Goal: Task Accomplishment & Management: Manage account settings

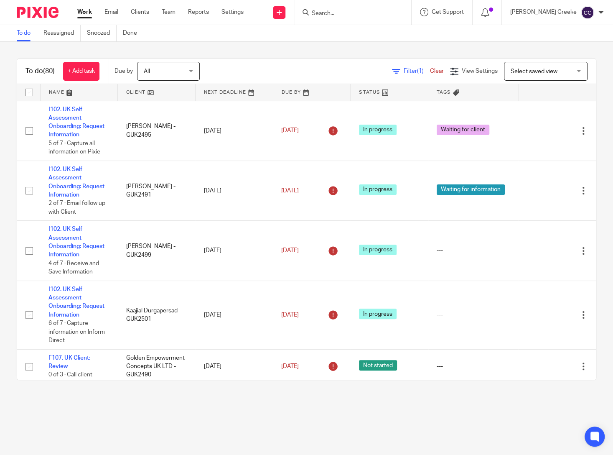
click at [516, 70] on span "Select saved view" at bounding box center [534, 72] width 47 height 6
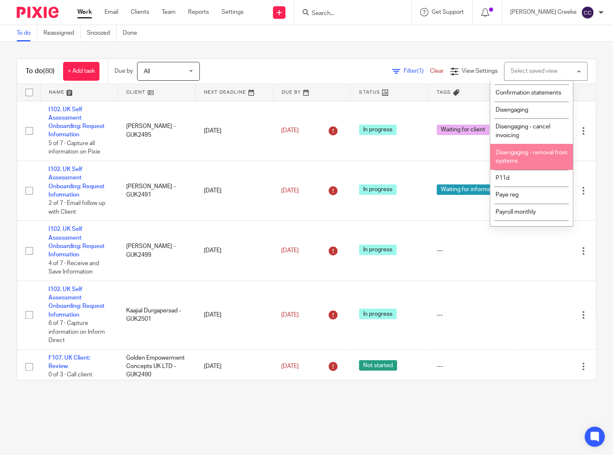
scroll to position [139, 0]
click at [506, 86] on li "Cis" at bounding box center [532, 77] width 83 height 17
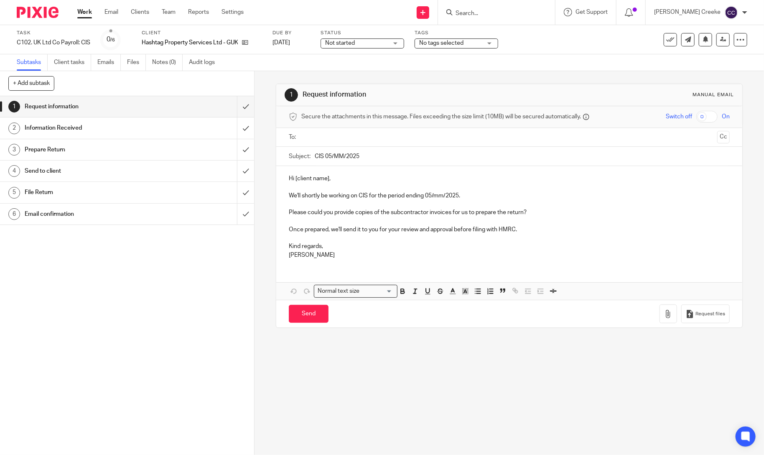
click at [367, 44] on span "Not started" at bounding box center [356, 43] width 63 height 9
click at [354, 72] on span "In progress" at bounding box center [343, 74] width 29 height 6
click at [452, 43] on span "No tags selected" at bounding box center [441, 43] width 44 height 6
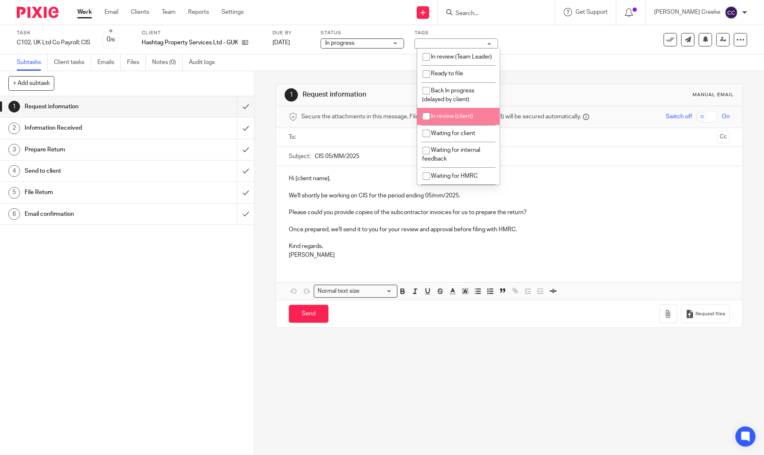
click at [461, 119] on span "In review (client)" at bounding box center [453, 116] width 42 height 6
checkbox input "true"
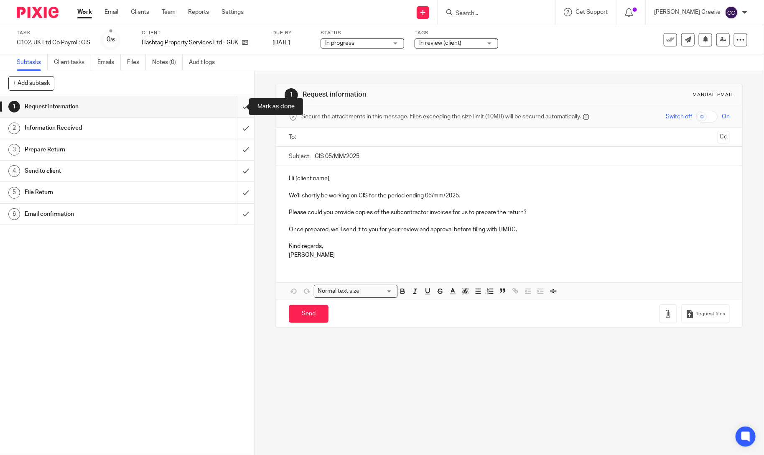
click at [236, 103] on input "submit" at bounding box center [127, 106] width 254 height 21
drag, startPoint x: 240, startPoint y: 130, endPoint x: 239, endPoint y: 141, distance: 11.3
click at [240, 130] on input "submit" at bounding box center [127, 128] width 254 height 21
click at [238, 148] on input "submit" at bounding box center [127, 149] width 254 height 21
click at [234, 169] on input "submit" at bounding box center [127, 171] width 254 height 21
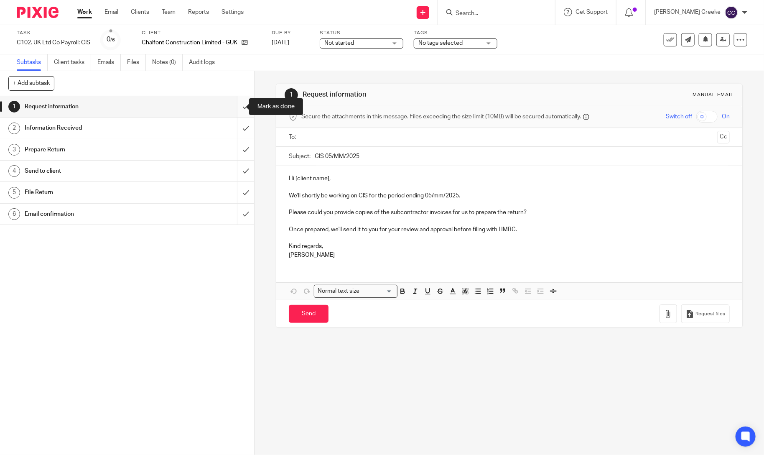
click at [236, 107] on input "submit" at bounding box center [127, 106] width 254 height 21
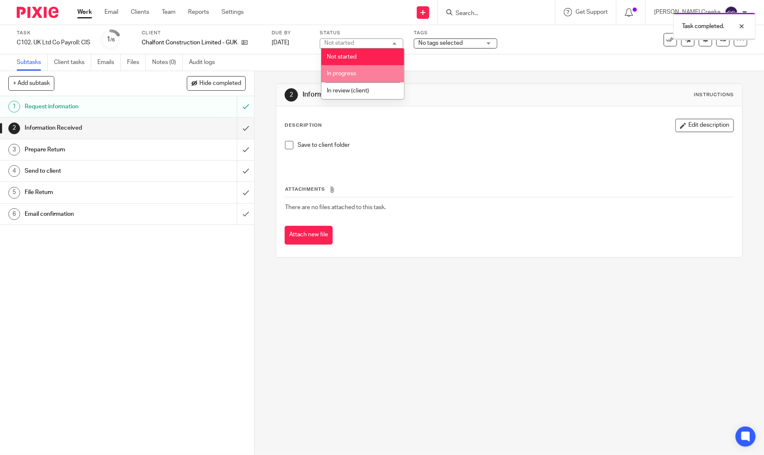
click at [350, 72] on span "In progress" at bounding box center [341, 74] width 29 height 6
click at [439, 49] on div "Tags No tags selected In review (Team Leader) Ready to file Back In progress (d…" at bounding box center [456, 40] width 84 height 20
click at [442, 44] on span "No tags selected" at bounding box center [441, 43] width 44 height 6
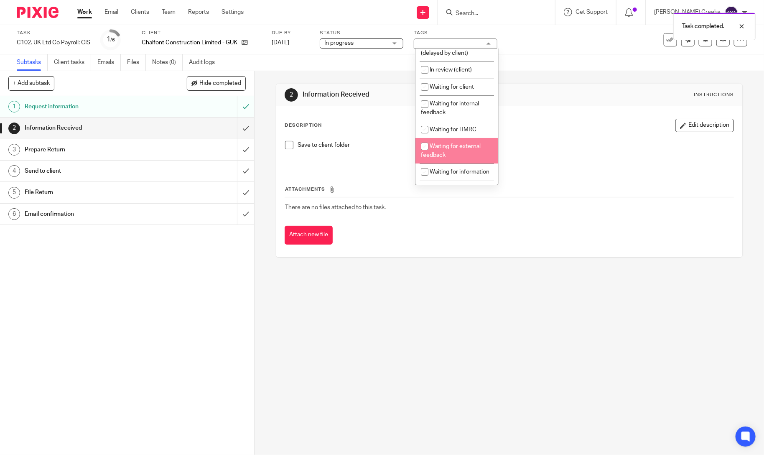
scroll to position [93, 0]
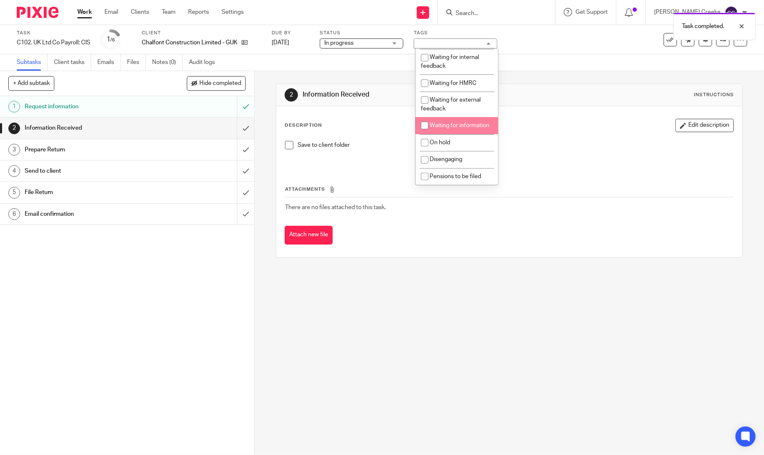
click at [458, 134] on li "Waiting for information" at bounding box center [457, 125] width 83 height 17
checkbox input "true"
drag, startPoint x: 452, startPoint y: 320, endPoint x: 441, endPoint y: 276, distance: 46.0
click at [452, 319] on div "2 Information Received Instructions Description Edit description Save to client…" at bounding box center [510, 263] width 510 height 384
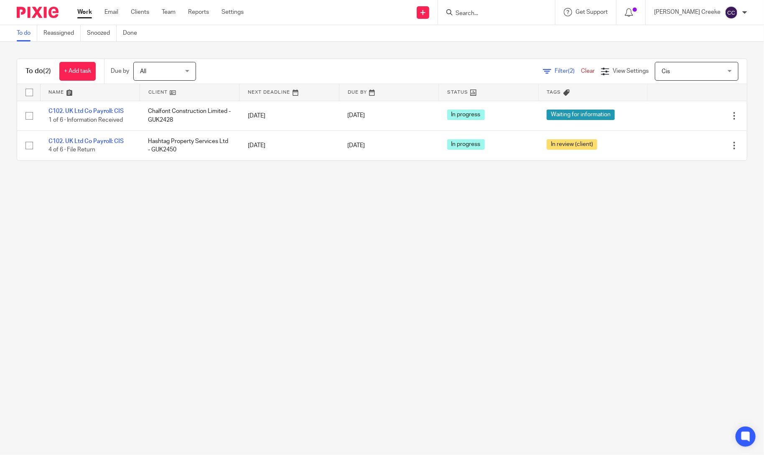
click at [487, 11] on input "Search" at bounding box center [492, 14] width 75 height 8
type input "I"
type input "WILSON"
click at [503, 36] on link at bounding box center [542, 35] width 179 height 19
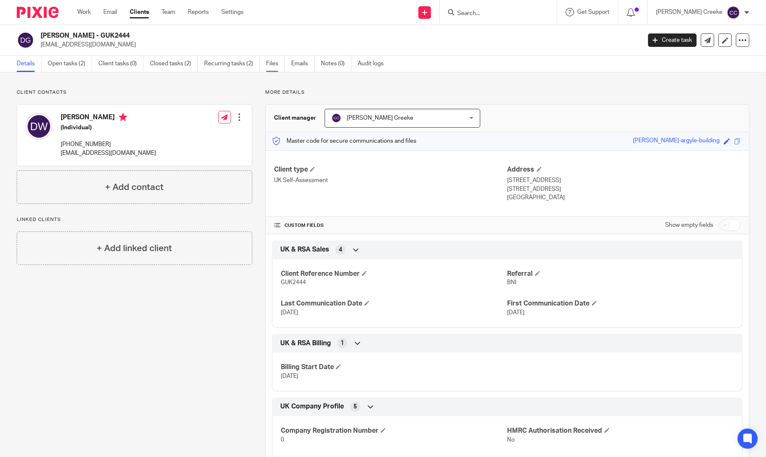
click at [276, 64] on link "Files" at bounding box center [275, 64] width 19 height 16
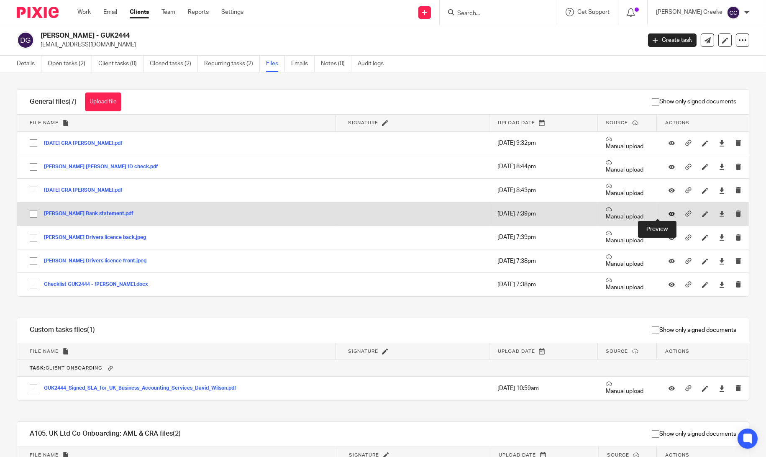
click at [668, 214] on icon at bounding box center [671, 214] width 6 height 6
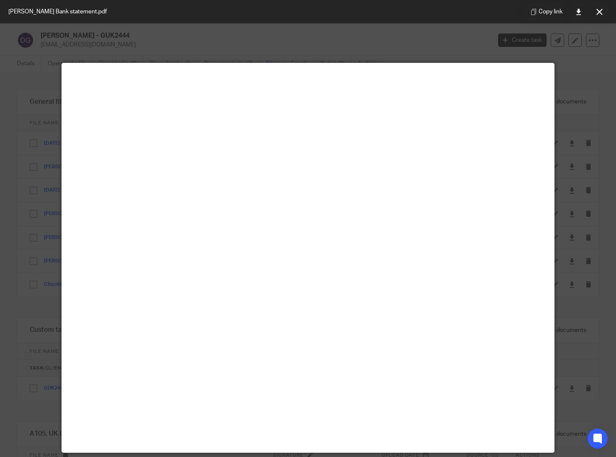
click at [298, 86] on main at bounding box center [308, 257] width 492 height 389
drag, startPoint x: 605, startPoint y: 15, endPoint x: 570, endPoint y: 30, distance: 38.1
click at [605, 15] on button at bounding box center [599, 11] width 17 height 17
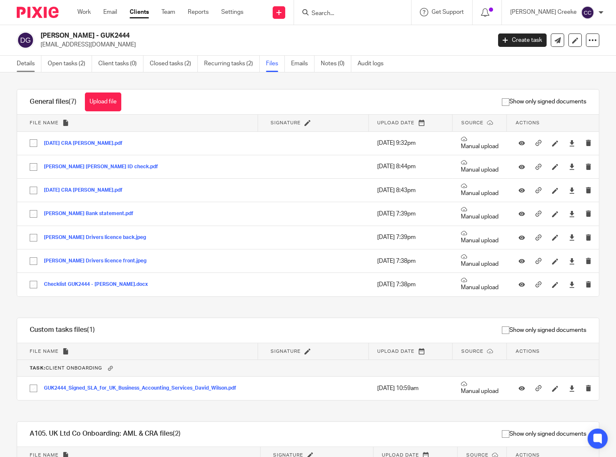
click at [36, 63] on link "Details" at bounding box center [29, 64] width 25 height 16
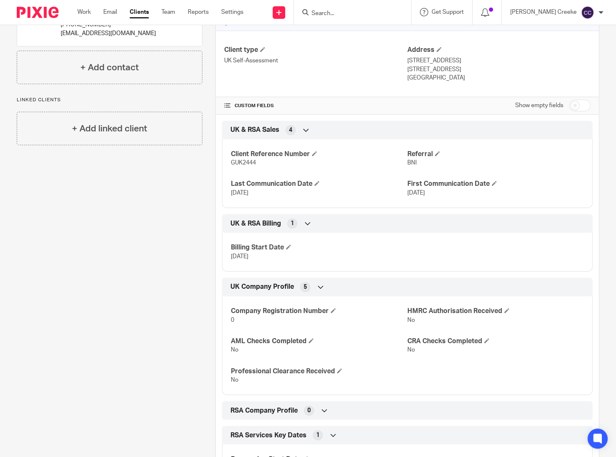
scroll to position [232, 0]
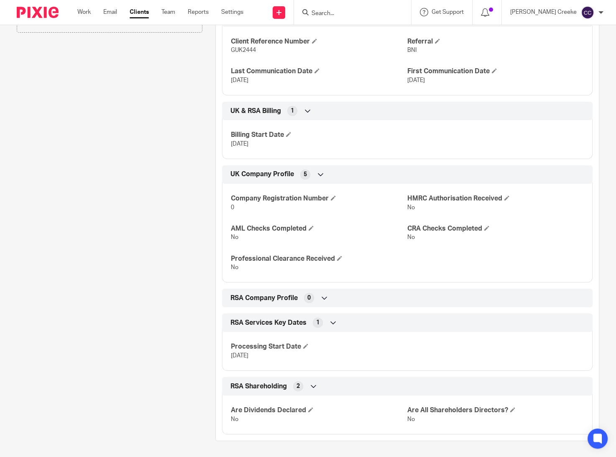
click at [82, 256] on div "Client contacts [PERSON_NAME] (Individual) [PHONE_NUMBER] [EMAIL_ADDRESS][DOMAI…" at bounding box center [103, 149] width 199 height 584
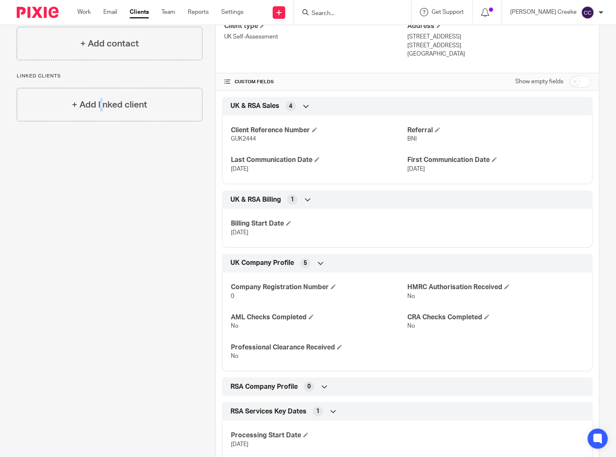
scroll to position [0, 0]
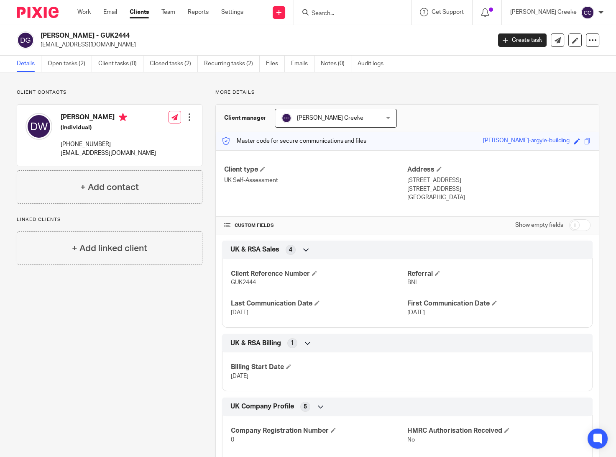
click at [573, 218] on div "Show empty fields" at bounding box center [552, 225] width 75 height 17
click at [573, 222] on input "checkbox" at bounding box center [579, 225] width 21 height 12
checkbox input "true"
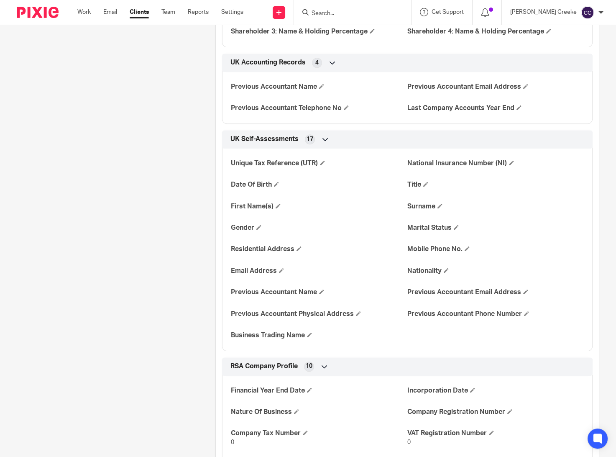
scroll to position [1255, 0]
click at [274, 183] on span at bounding box center [276, 183] width 5 height 5
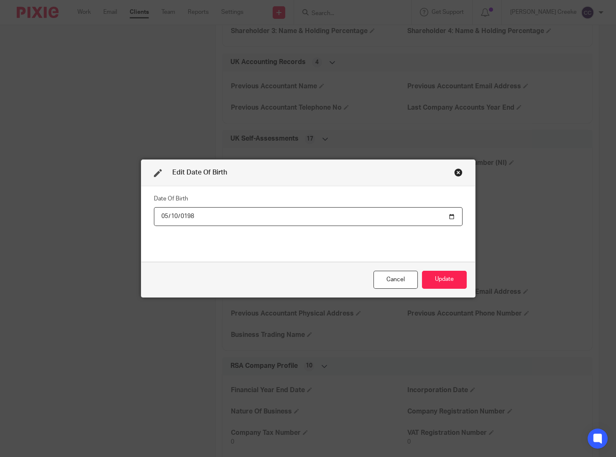
type input "1989-05-10"
click at [442, 281] on button "Update" at bounding box center [444, 280] width 45 height 18
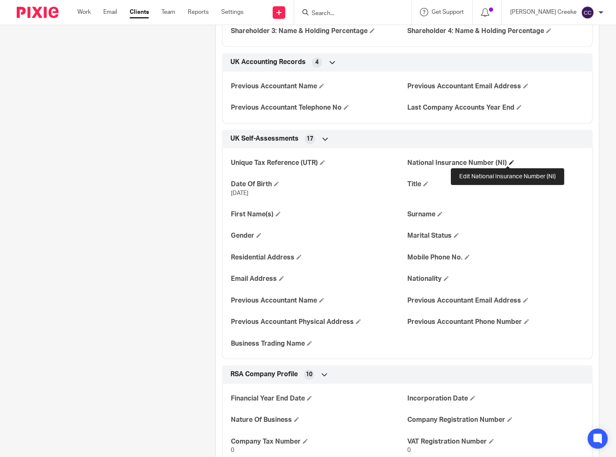
click at [509, 160] on span at bounding box center [511, 162] width 5 height 5
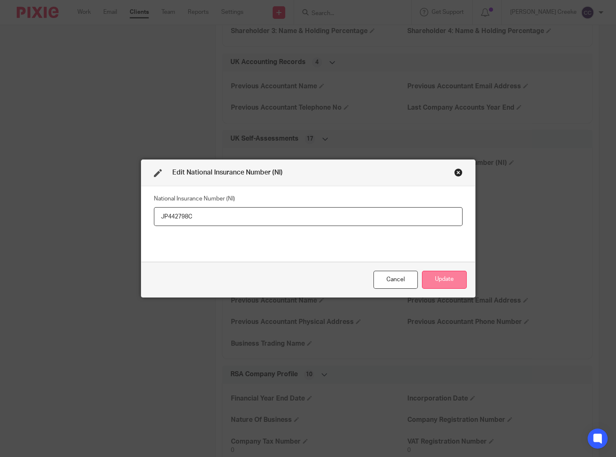
type input "JP442798C"
click at [442, 278] on button "Update" at bounding box center [444, 280] width 45 height 18
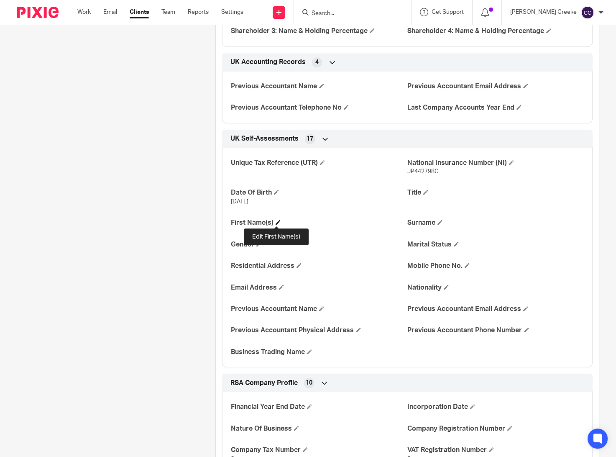
click at [277, 222] on span at bounding box center [278, 222] width 5 height 5
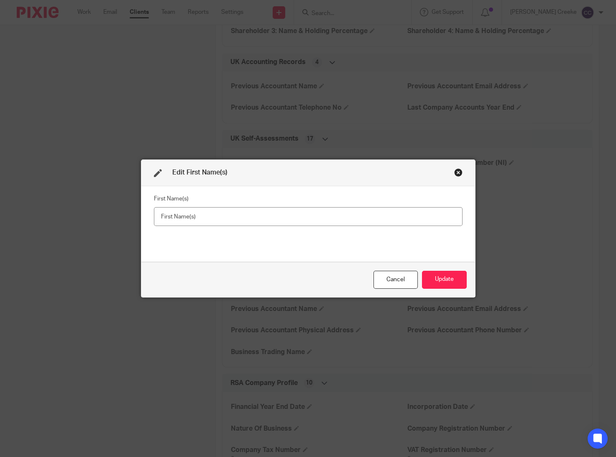
drag, startPoint x: 404, startPoint y: 280, endPoint x: 409, endPoint y: 274, distance: 7.4
click at [405, 279] on div "Cancel" at bounding box center [395, 280] width 44 height 18
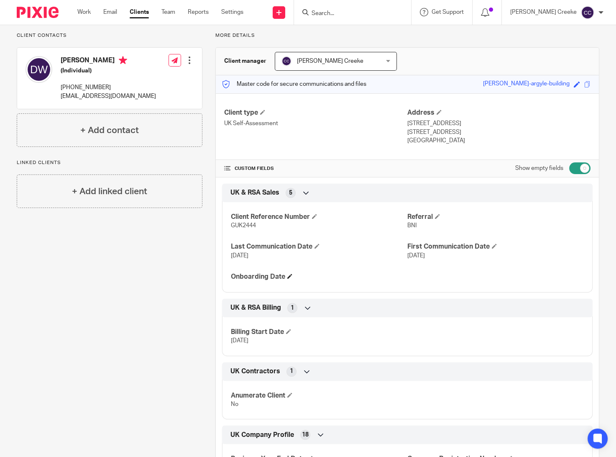
scroll to position [0, 0]
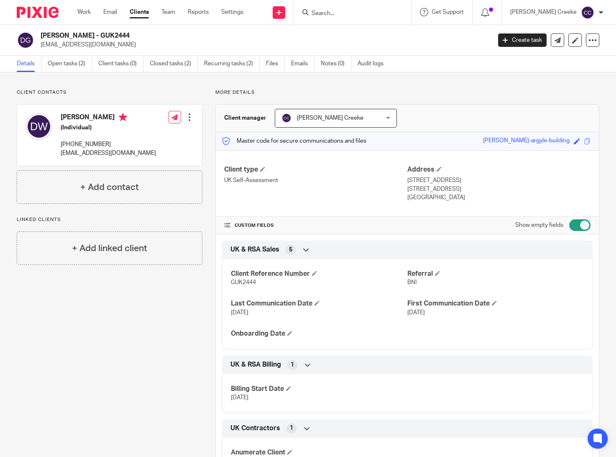
click at [573, 223] on input "checkbox" at bounding box center [579, 225] width 21 height 12
checkbox input "false"
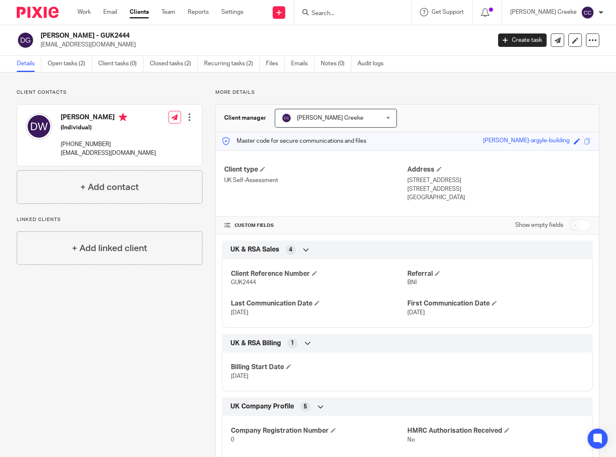
click at [491, 180] on p "26 Southfield Avenue, Sileby, Loughborough" at bounding box center [498, 180] width 183 height 8
copy p "Loughborough"
click at [412, 187] on p "Leicestershire, United Kingdom, LE12 7WQ" at bounding box center [498, 189] width 183 height 8
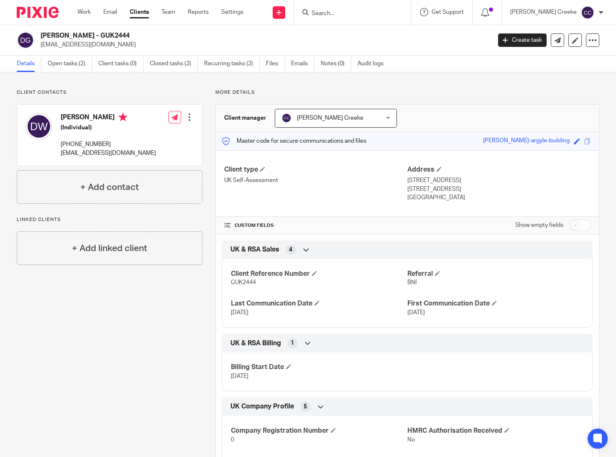
copy p "Leicestershire"
drag, startPoint x: 487, startPoint y: 189, endPoint x: 518, endPoint y: 189, distance: 30.5
click at [518, 189] on p "Leicestershire, United Kingdom, LE12 7WQ" at bounding box center [498, 189] width 183 height 8
copy p "LE12 7WQ"
drag, startPoint x: 172, startPoint y: 428, endPoint x: 223, endPoint y: 325, distance: 115.4
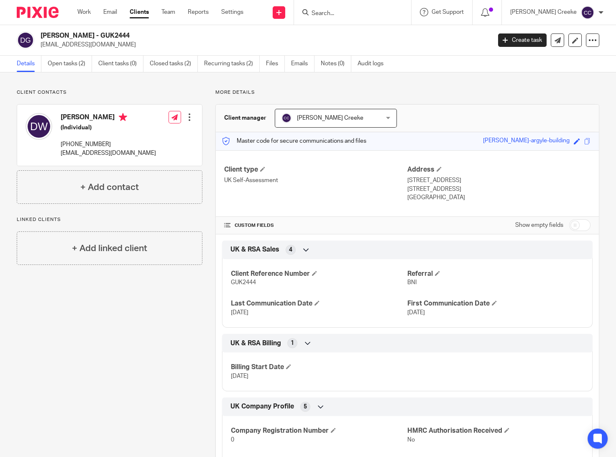
click at [174, 427] on div "Client contacts David Wilson (Individual) +44 775 673 0580 david0550@hotmail.co…" at bounding box center [103, 412] width 199 height 647
click at [66, 64] on link "Open tasks (2)" at bounding box center [70, 64] width 44 height 16
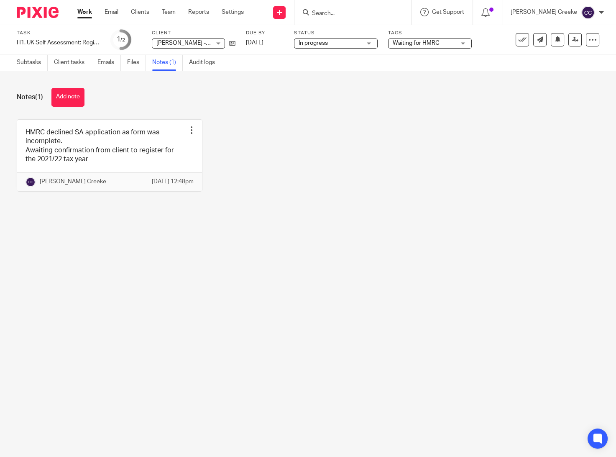
drag, startPoint x: 371, startPoint y: 227, endPoint x: 364, endPoint y: 217, distance: 12.1
click at [369, 221] on div "Notes (1) Add note HMRC declined SA application as form was incomplete. Awaitin…" at bounding box center [308, 146] width 616 height 150
click at [72, 97] on button "Add note" at bounding box center [67, 97] width 33 height 19
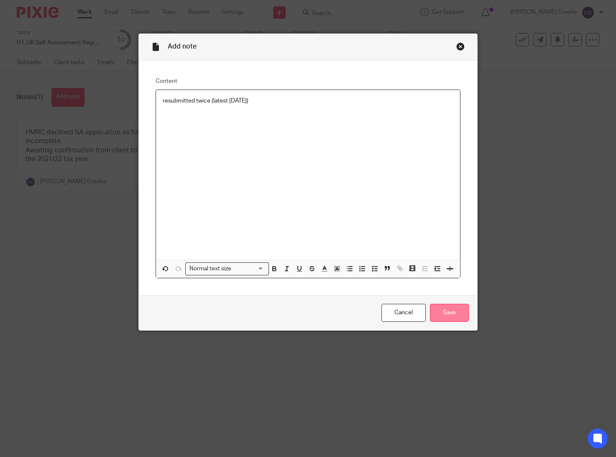
click at [436, 312] on input "Save" at bounding box center [449, 313] width 39 height 18
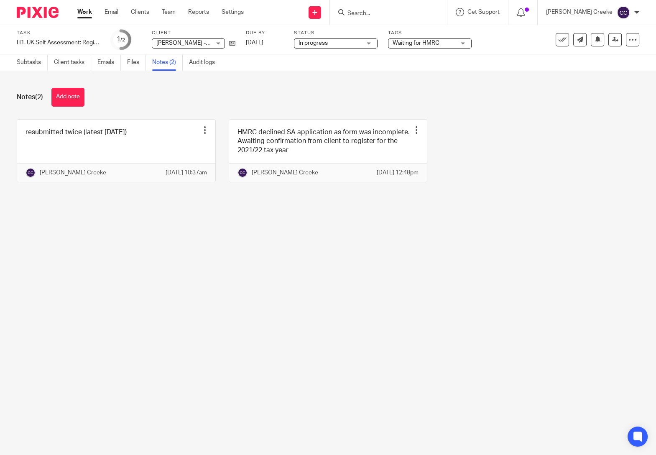
click at [391, 15] on input "Search" at bounding box center [384, 14] width 75 height 8
type input "mcki"
click at [423, 35] on link at bounding box center [427, 35] width 165 height 19
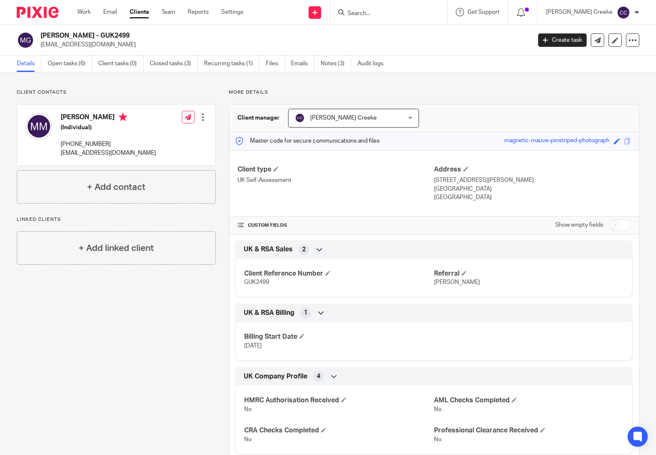
click at [620, 226] on input "checkbox" at bounding box center [619, 225] width 21 height 12
checkbox input "true"
